Goal: Browse casually: Explore the website without a specific task or goal

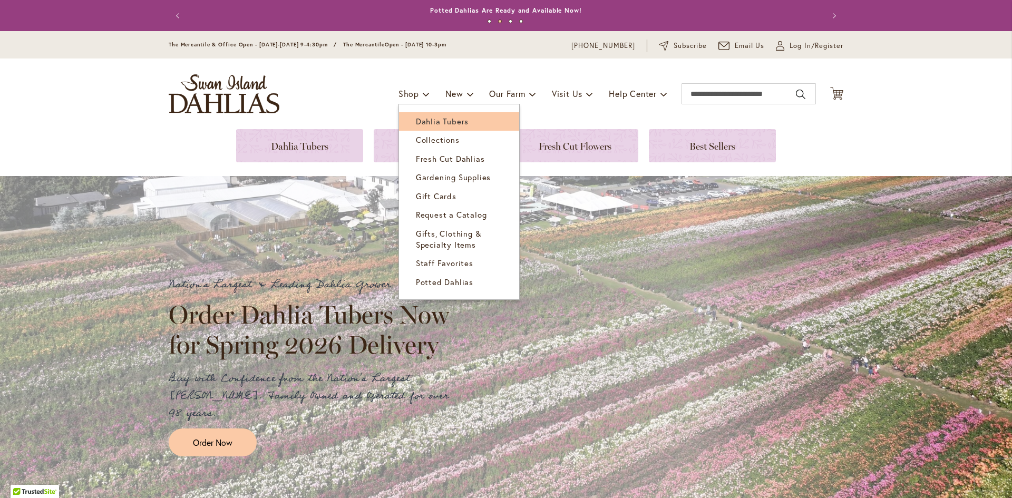
click at [425, 122] on span "Dahlia Tubers" at bounding box center [442, 121] width 53 height 11
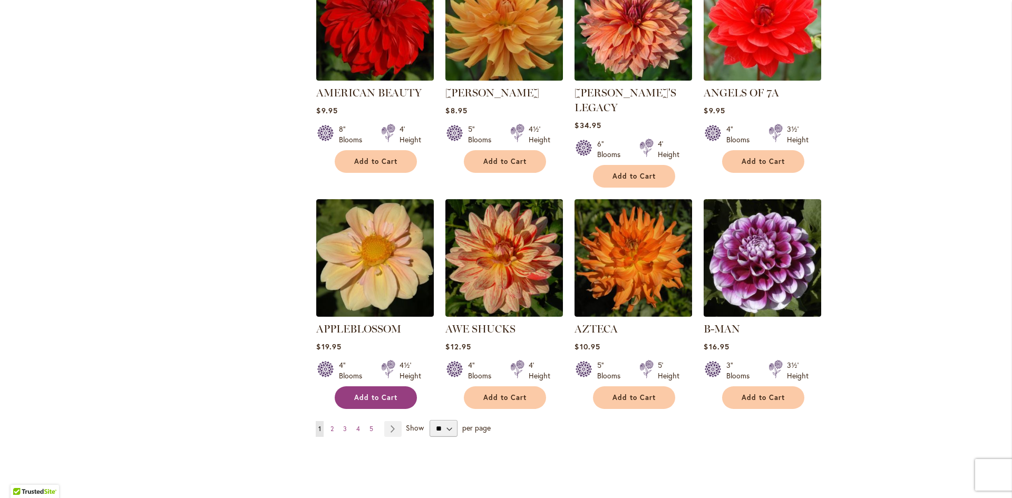
scroll to position [738, 0]
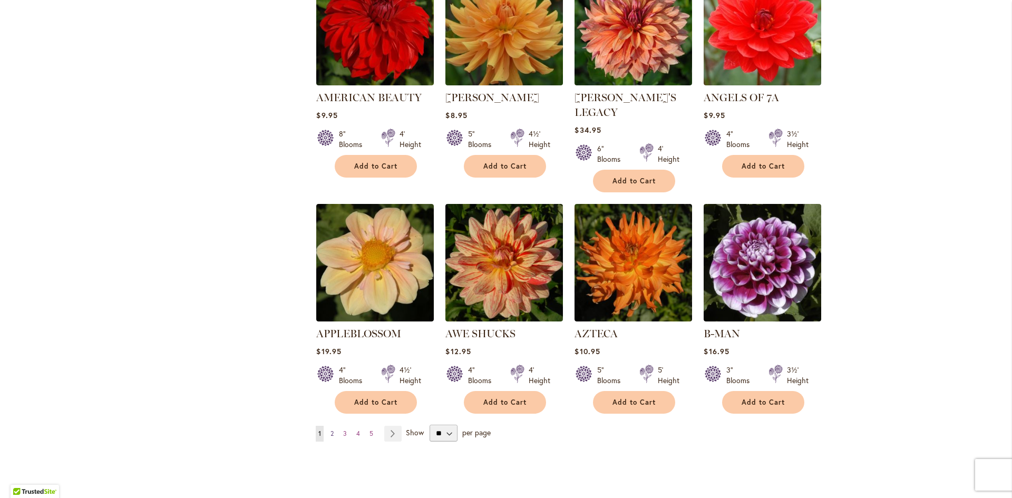
click at [330, 429] on span "2" at bounding box center [331, 433] width 3 height 8
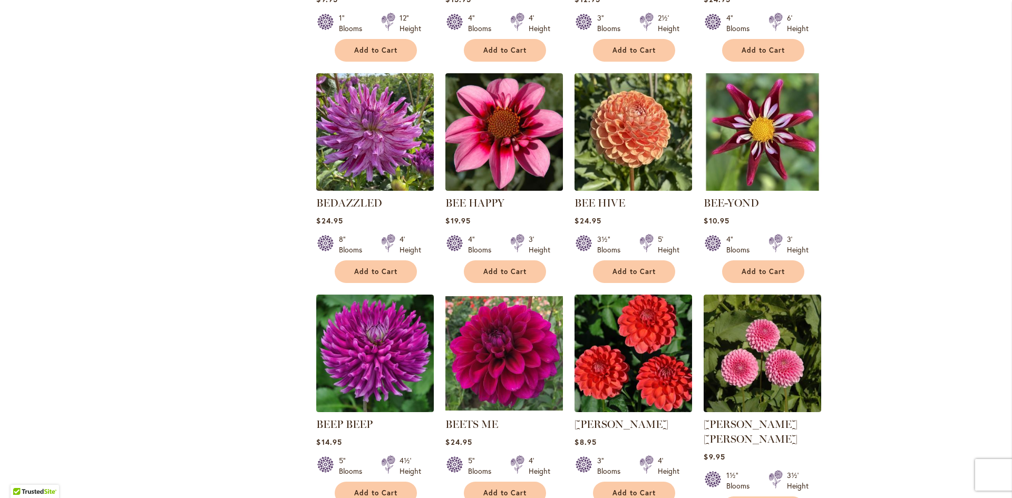
scroll to position [843, 0]
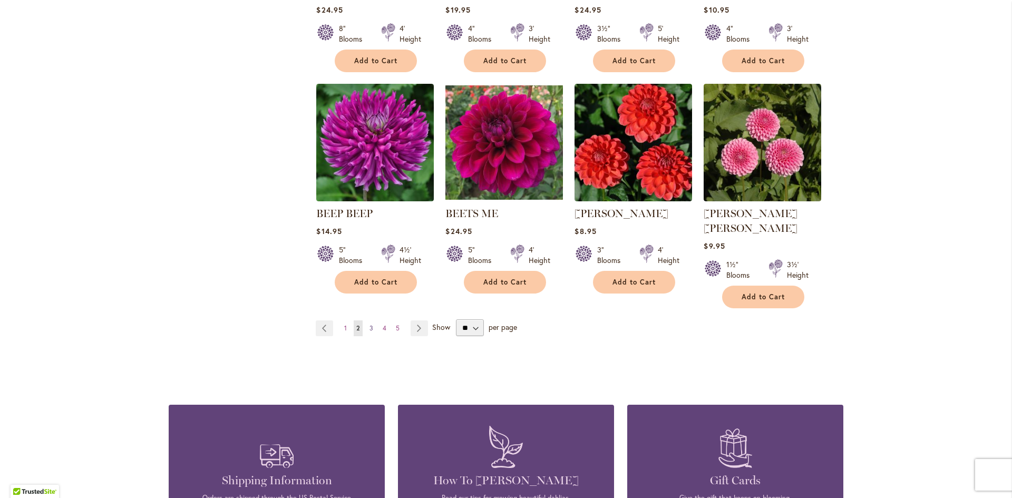
click at [369, 324] on span "3" at bounding box center [371, 328] width 4 height 8
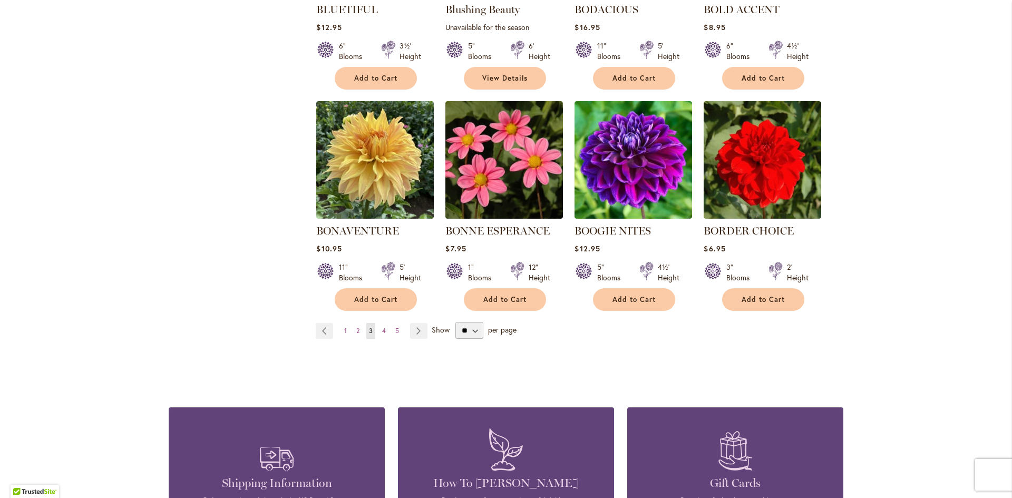
scroll to position [843, 0]
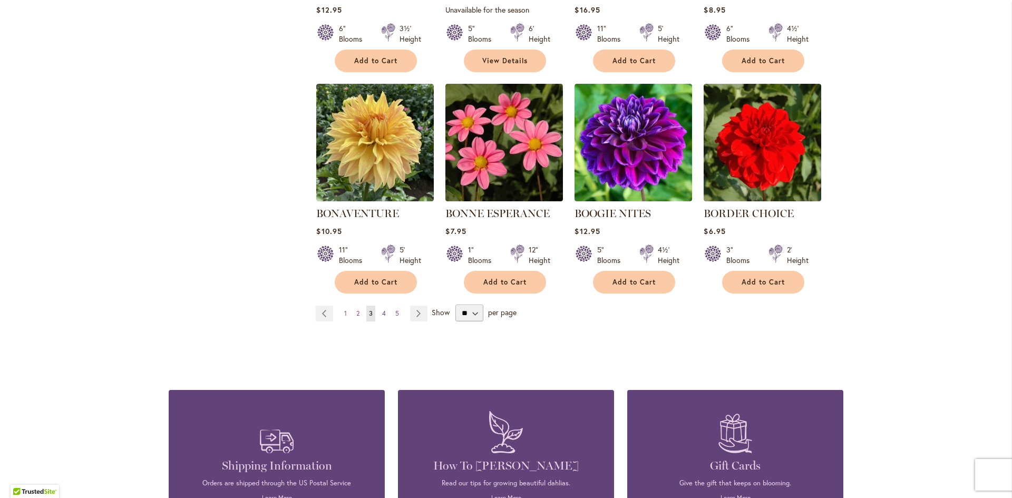
click at [382, 309] on span "4" at bounding box center [384, 313] width 4 height 8
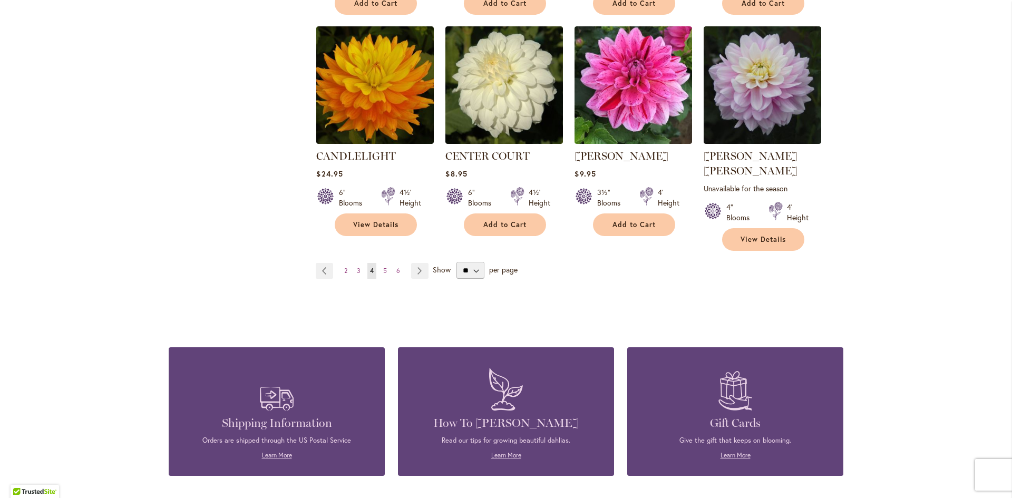
scroll to position [948, 0]
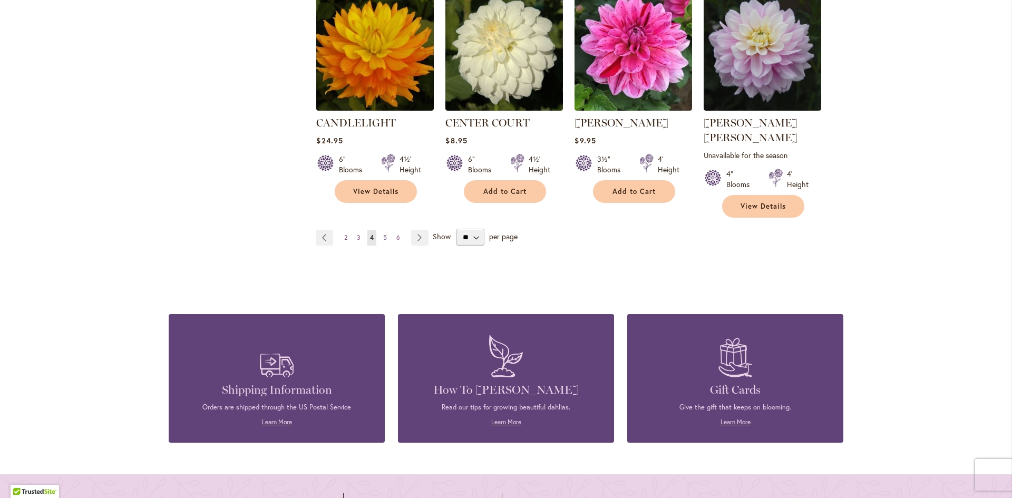
click at [383, 233] on span "5" at bounding box center [385, 237] width 4 height 8
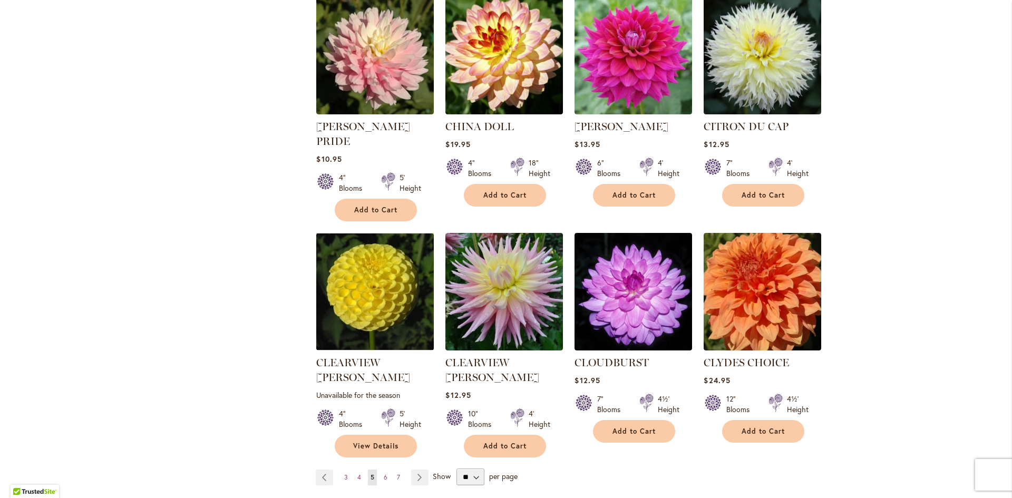
scroll to position [843, 0]
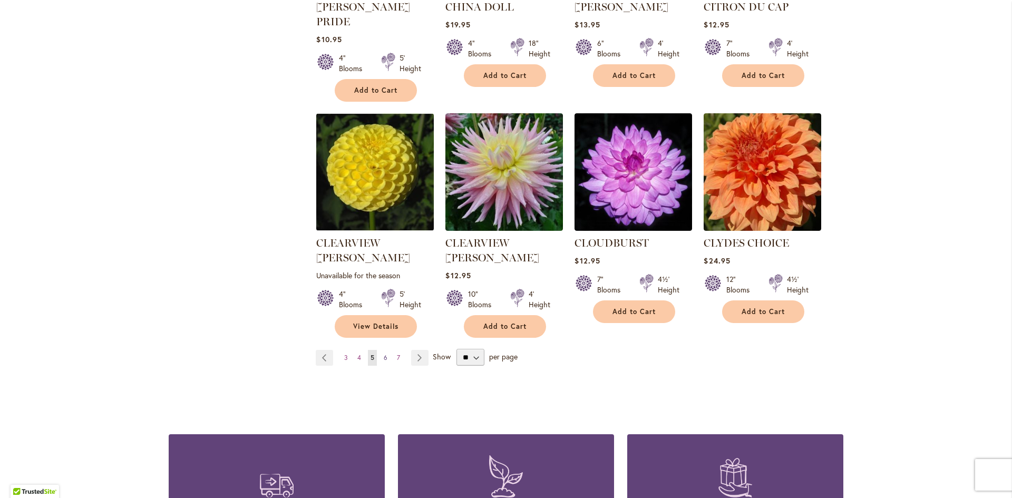
click at [381, 350] on link "Page 6" at bounding box center [385, 358] width 9 height 16
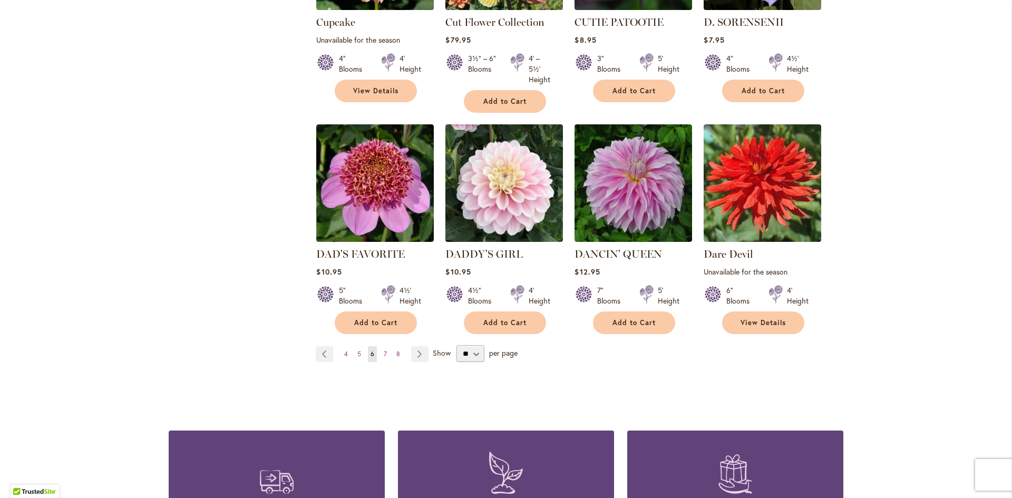
scroll to position [843, 0]
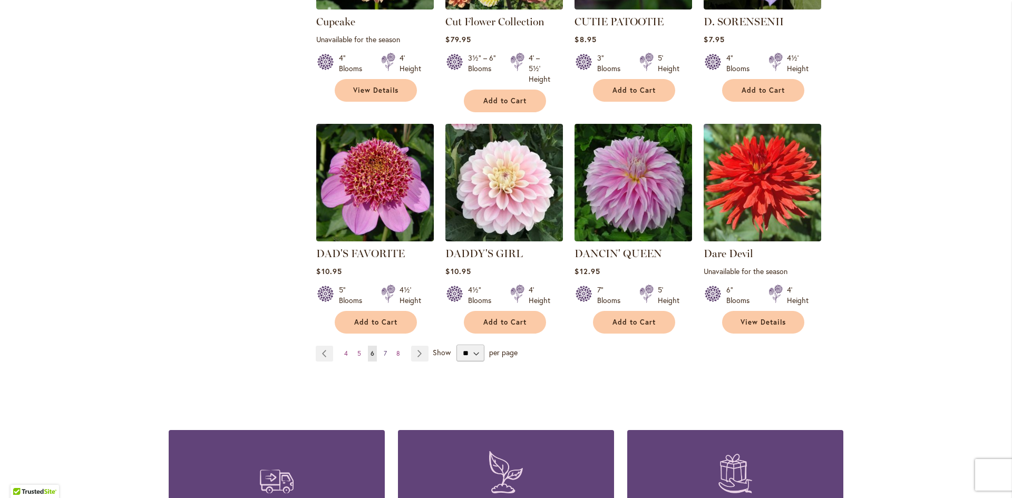
click at [384, 349] on span "7" at bounding box center [385, 353] width 3 height 8
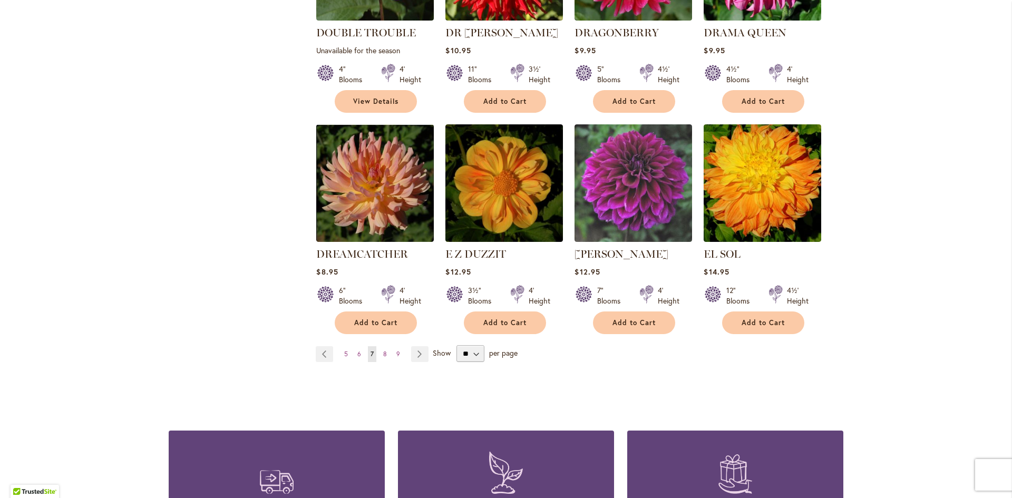
scroll to position [843, 0]
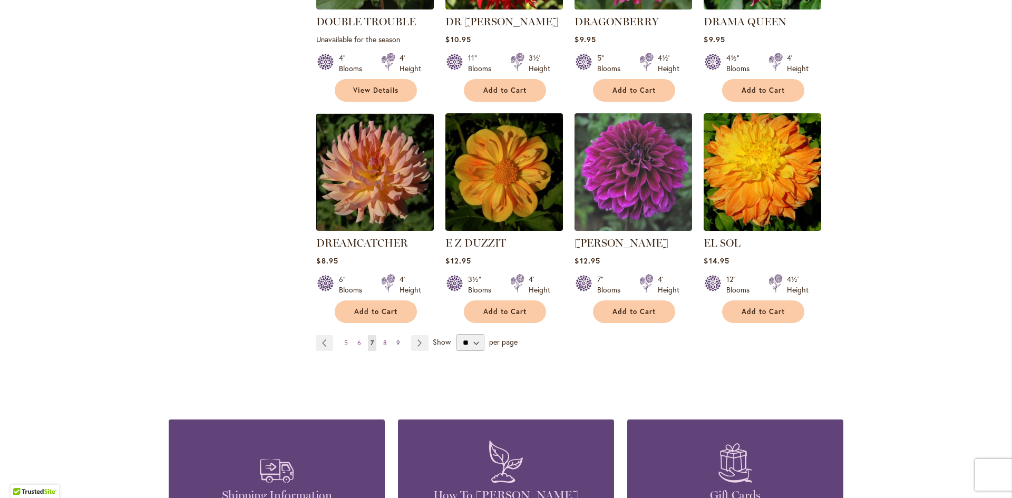
click at [396, 339] on span "9" at bounding box center [398, 343] width 4 height 8
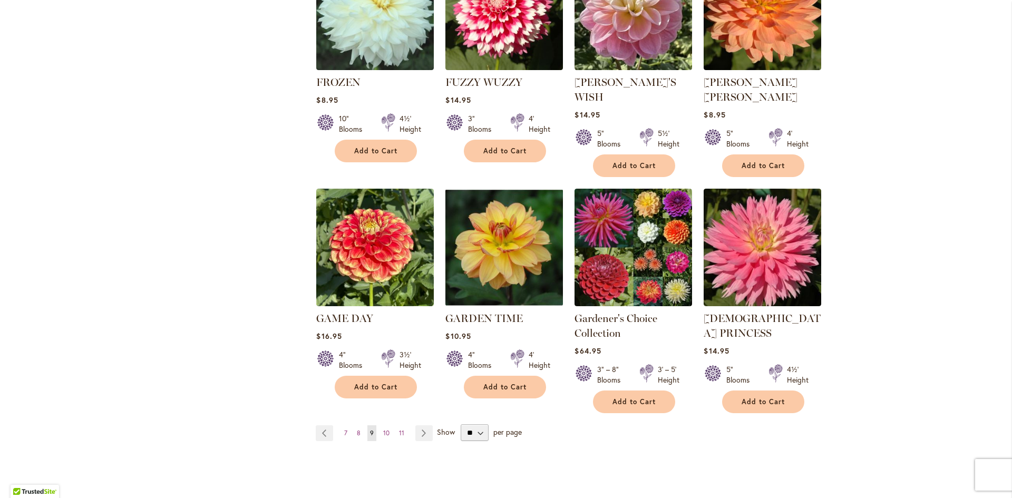
scroll to position [790, 0]
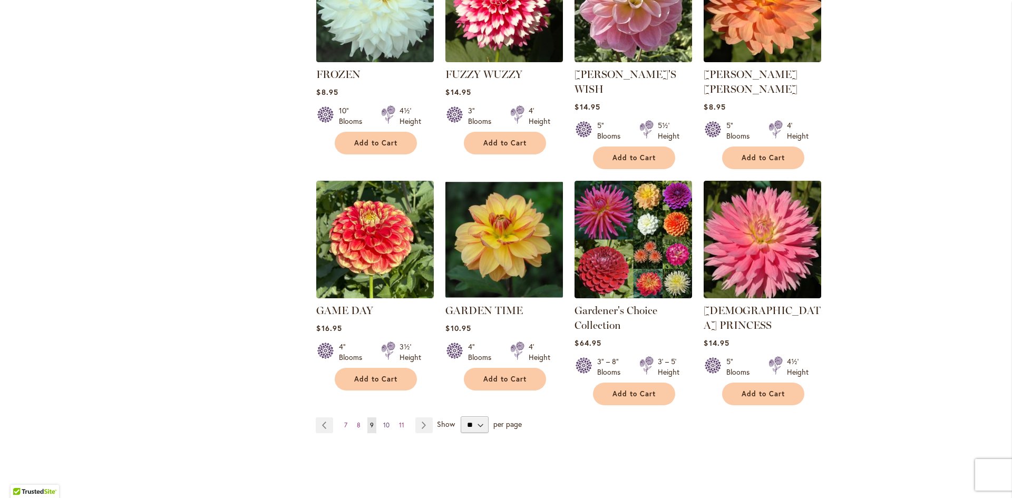
click at [383, 421] on span "10" at bounding box center [386, 425] width 6 height 8
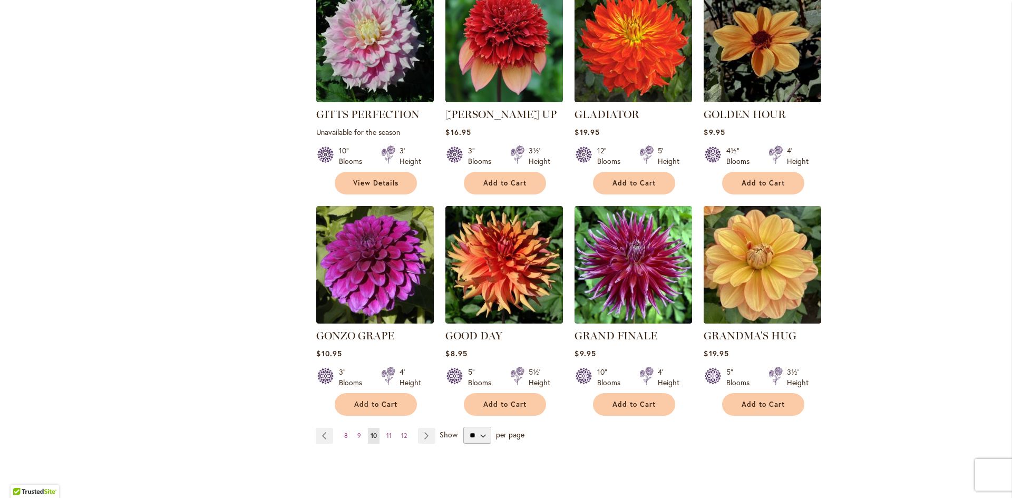
scroll to position [738, 0]
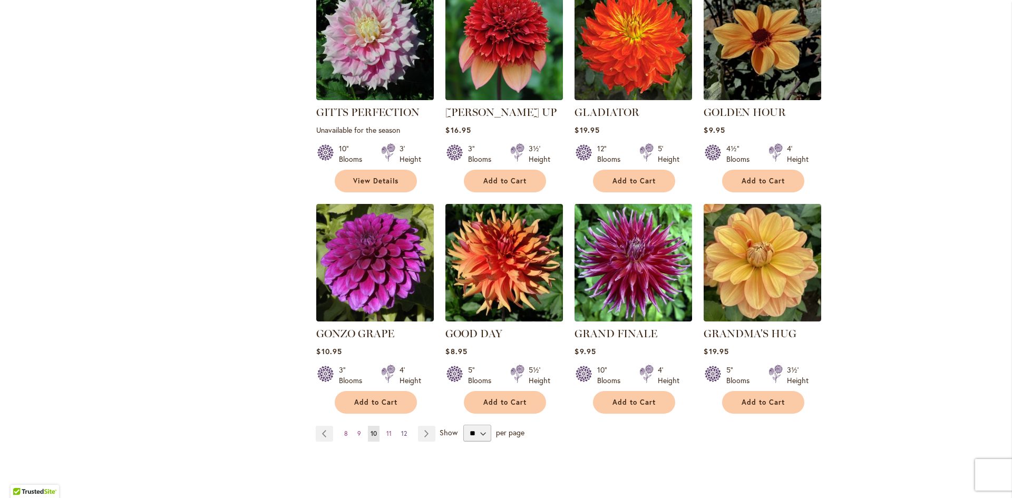
click at [401, 429] on span "12" at bounding box center [404, 433] width 6 height 8
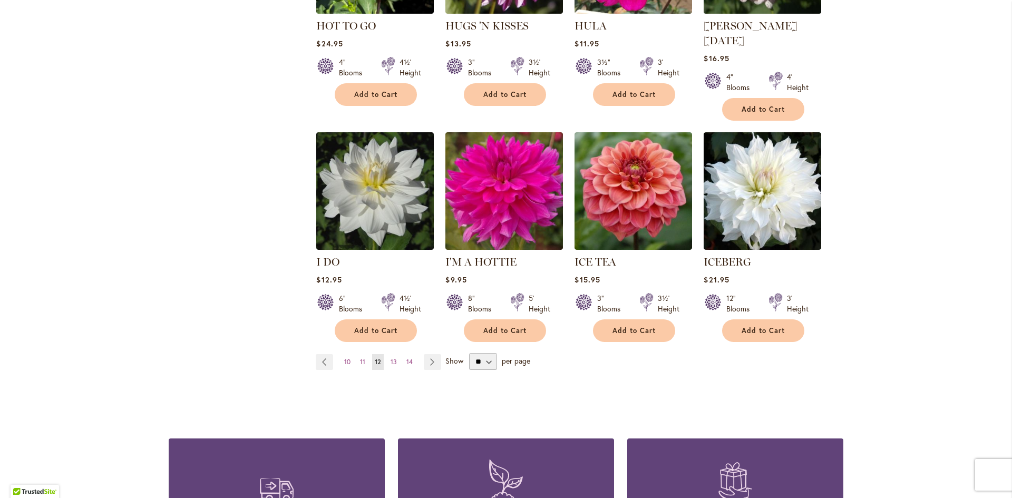
scroll to position [843, 0]
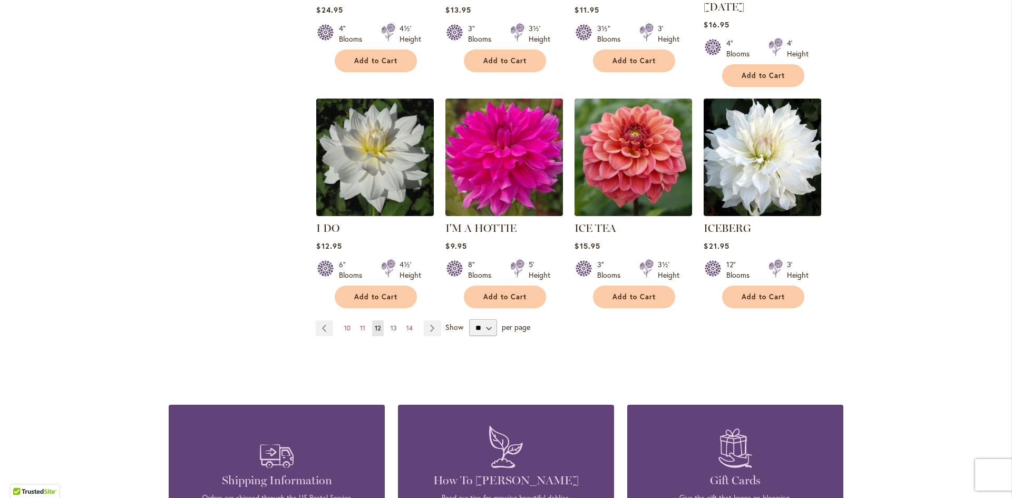
click at [392, 324] on span "13" at bounding box center [393, 328] width 6 height 8
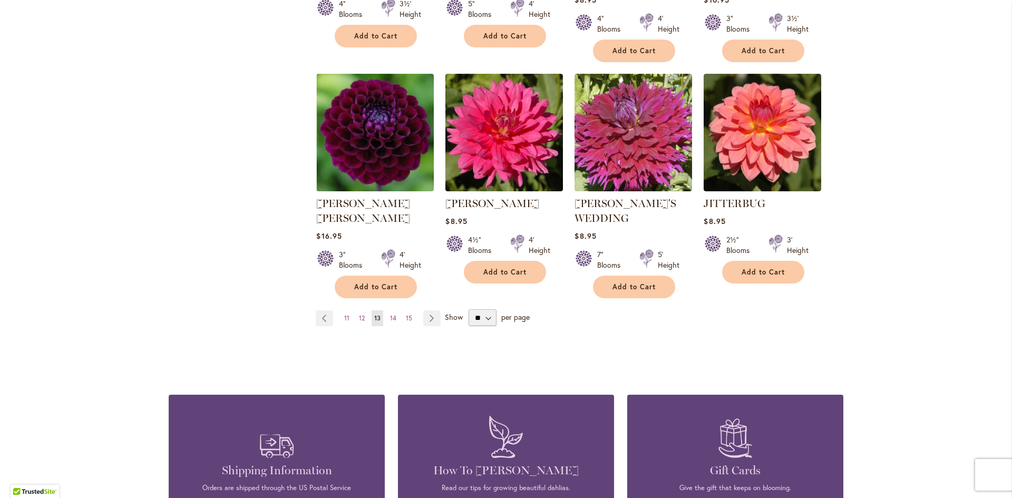
scroll to position [896, 0]
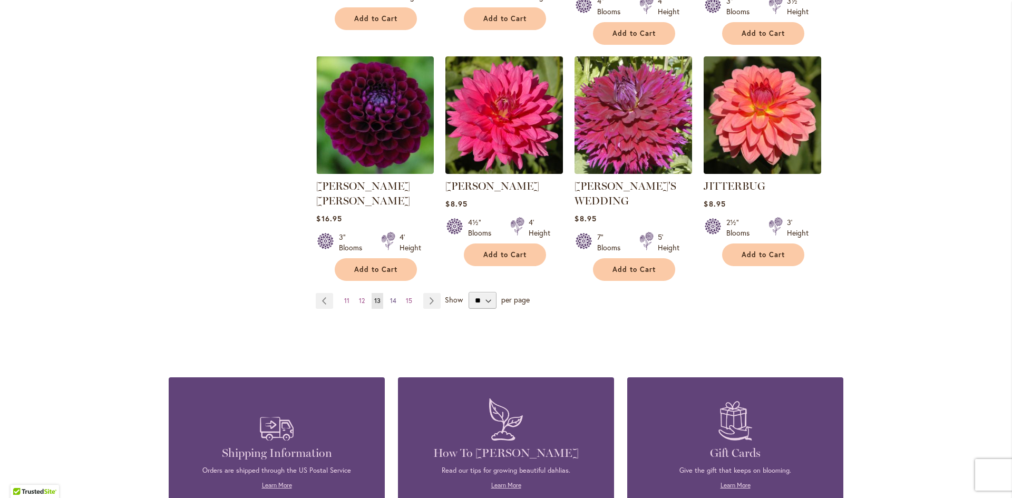
click at [391, 297] on span "14" at bounding box center [393, 301] width 6 height 8
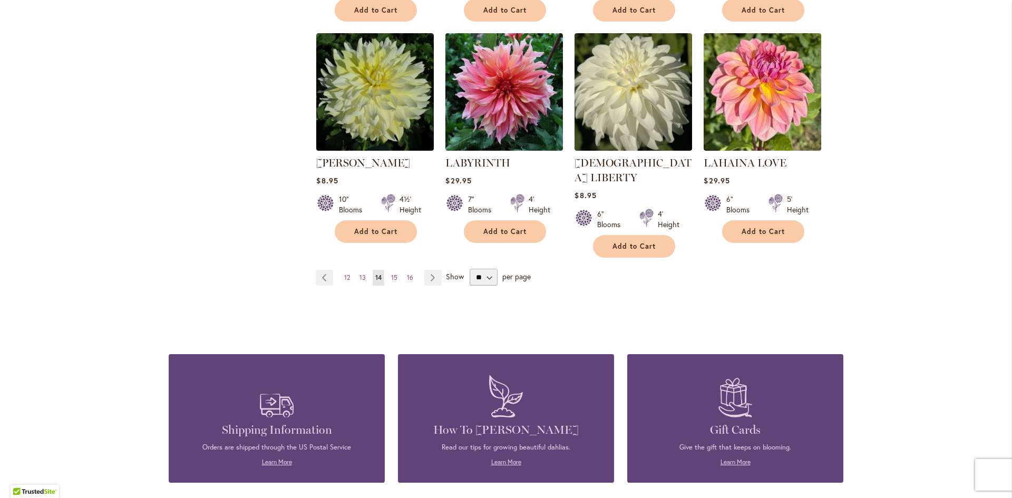
scroll to position [896, 0]
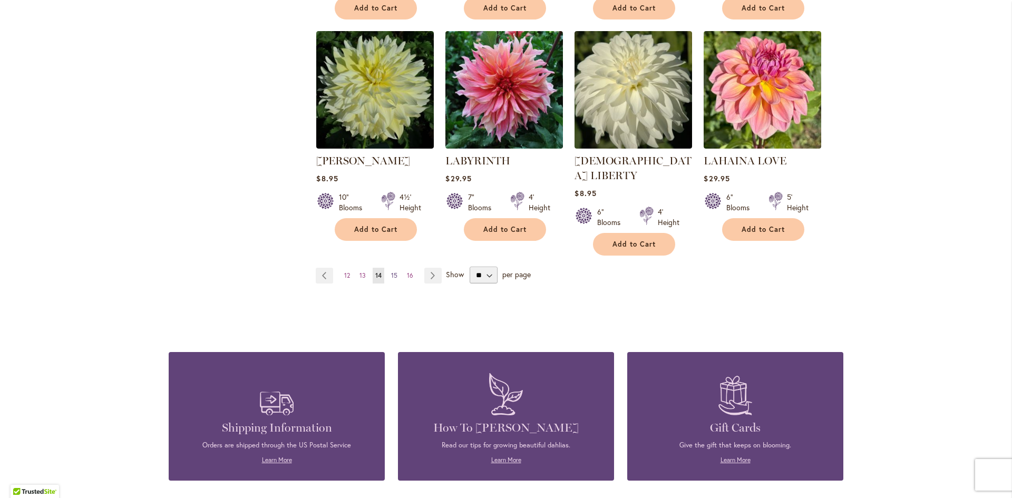
click at [392, 271] on span "15" at bounding box center [394, 275] width 6 height 8
